Goal: Find specific page/section: Go to known website

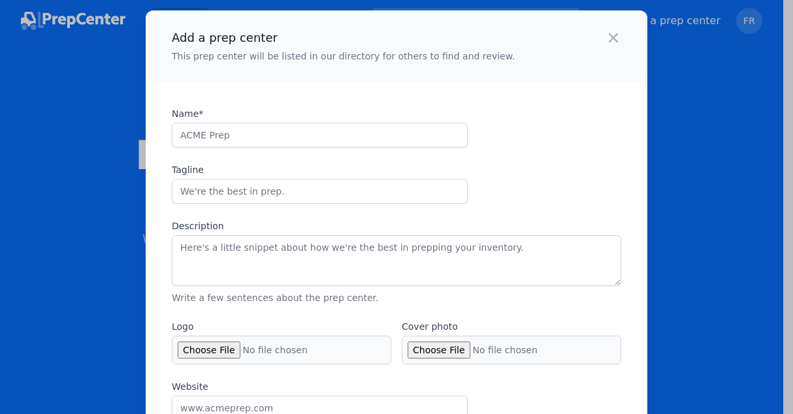
select select "US"
click at [610, 35] on icon "button" at bounding box center [614, 38] width 8 height 8
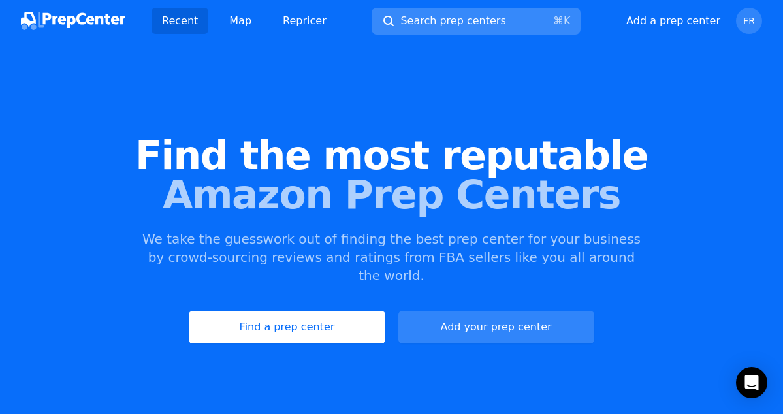
click at [478, 23] on span "Search prep centers" at bounding box center [453, 21] width 105 height 16
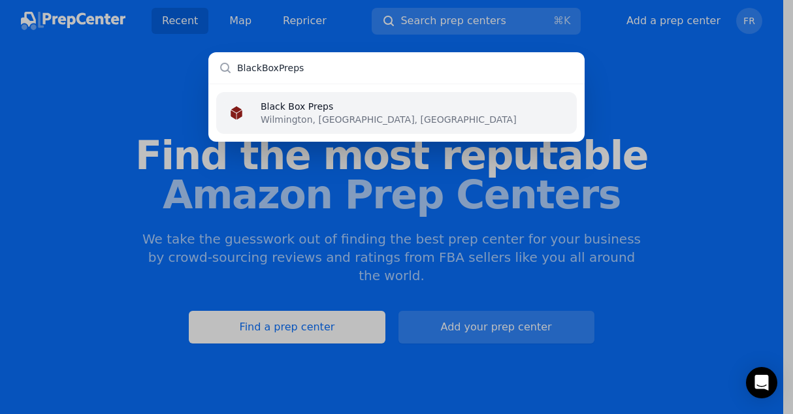
type input "BlackBoxPreps"
click at [338, 116] on p "Wilmington, [GEOGRAPHIC_DATA], [GEOGRAPHIC_DATA]" at bounding box center [389, 119] width 256 height 13
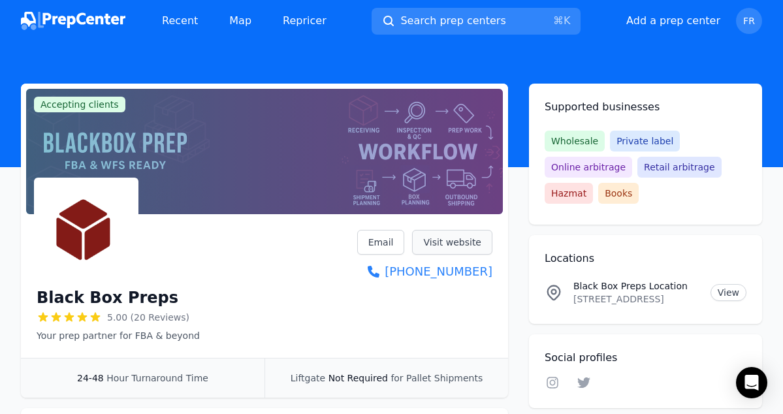
click at [444, 231] on link "Visit website" at bounding box center [452, 242] width 80 height 25
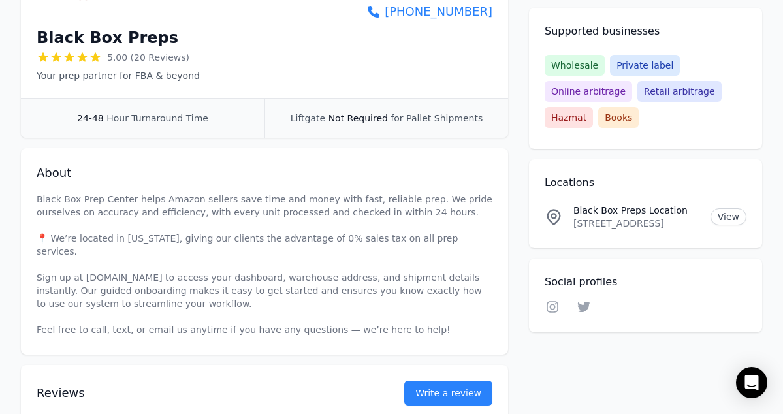
scroll to position [261, 0]
